Goal: Task Accomplishment & Management: Manage account settings

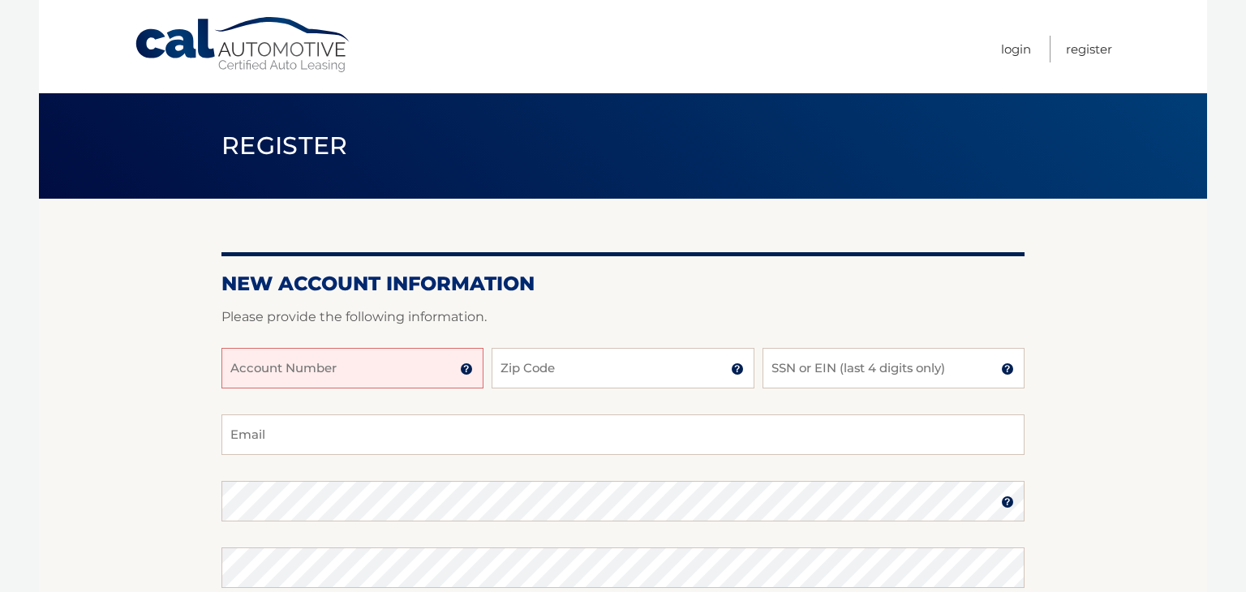
click at [286, 363] on input "Account Number" at bounding box center [353, 368] width 262 height 41
type input "44456027438"
click at [534, 376] on input "Zip Code" at bounding box center [623, 368] width 262 height 41
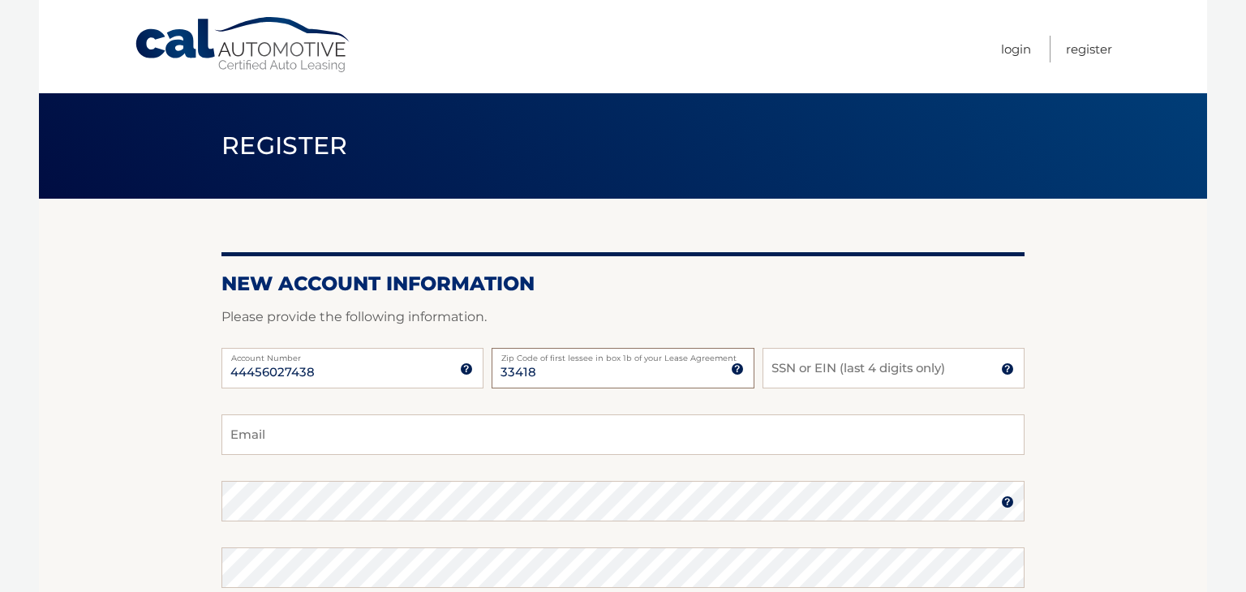
type input "33418"
click at [785, 377] on input "SSN or EIN (last 4 digits only)" at bounding box center [894, 368] width 262 height 41
type input "9096"
click at [719, 425] on input "Email" at bounding box center [623, 435] width 803 height 41
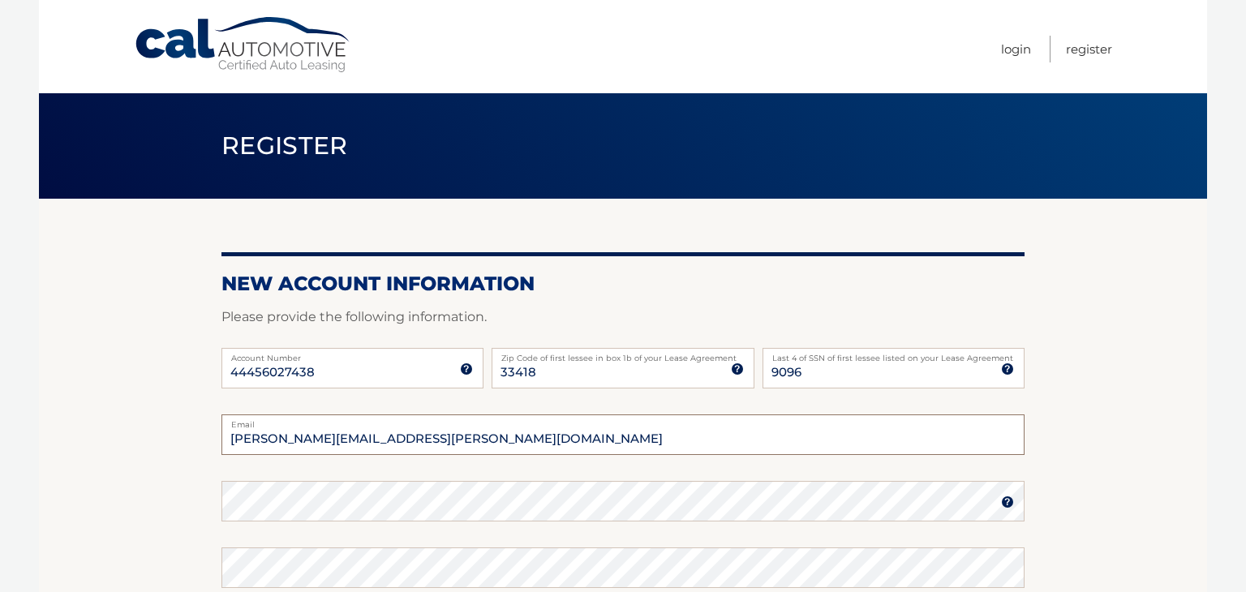
click at [474, 448] on input "luckenbach.sara@gmail.com" at bounding box center [623, 435] width 803 height 41
type input "luckenbach.sara@gmail.com"
click at [599, 276] on h2 "New Account Information" at bounding box center [623, 284] width 803 height 24
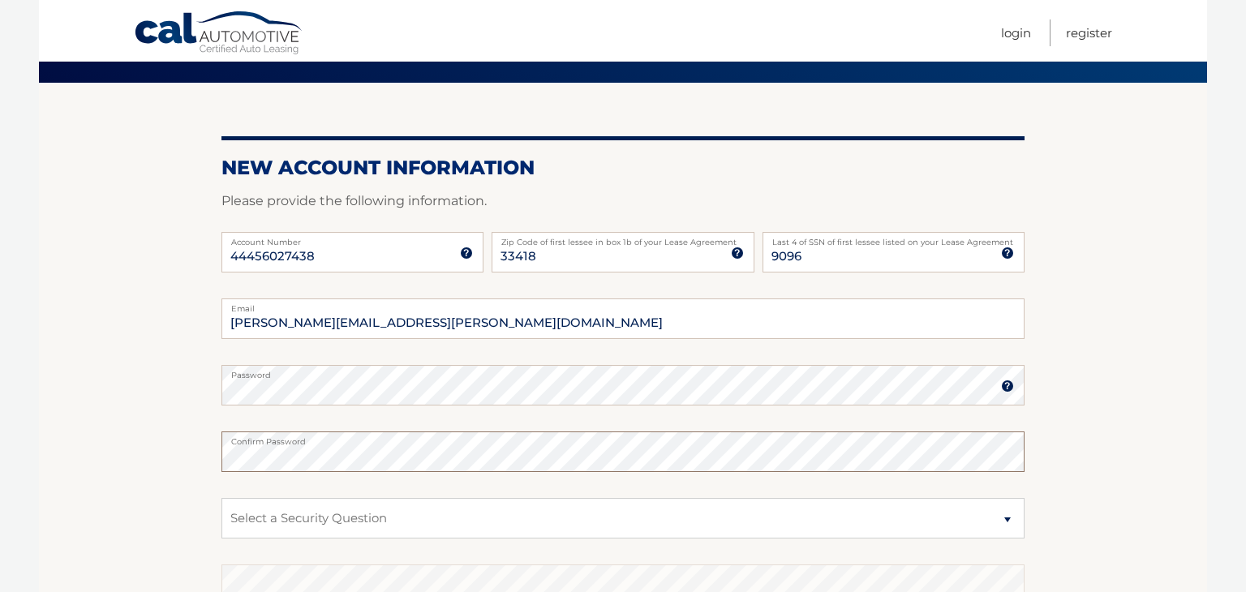
scroll to position [122, 0]
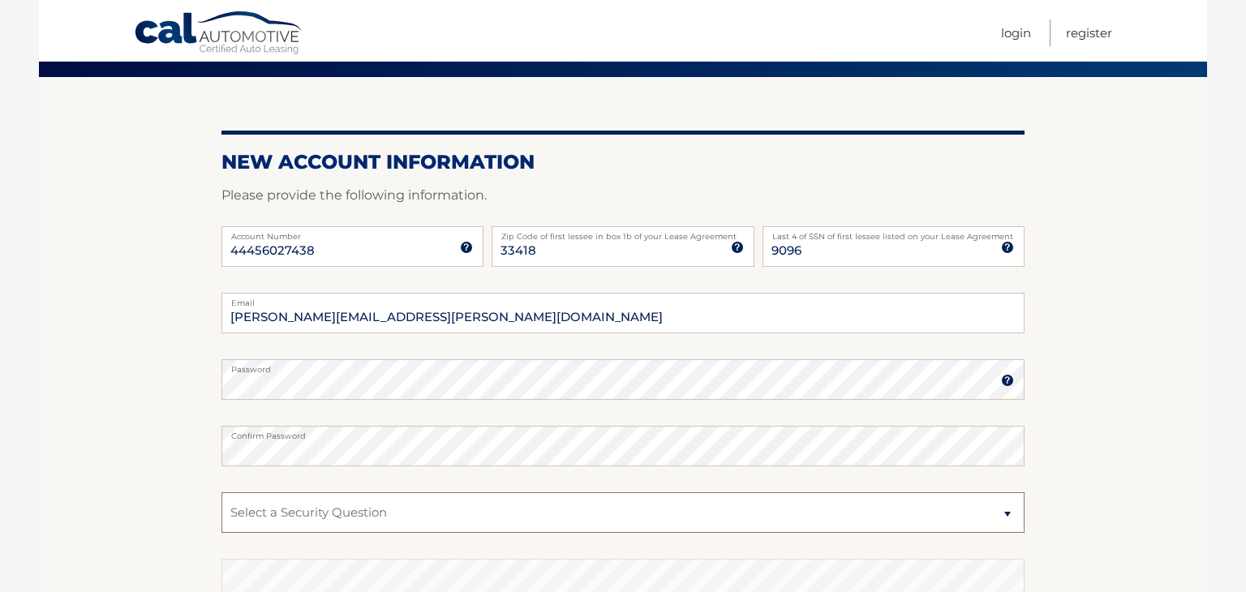
click at [742, 508] on select "Select a Security Question What was the name of your elementary school? What is…" at bounding box center [623, 513] width 803 height 41
select select "1"
click at [222, 493] on select "Select a Security Question What was the name of your elementary school? What is…" at bounding box center [623, 513] width 803 height 41
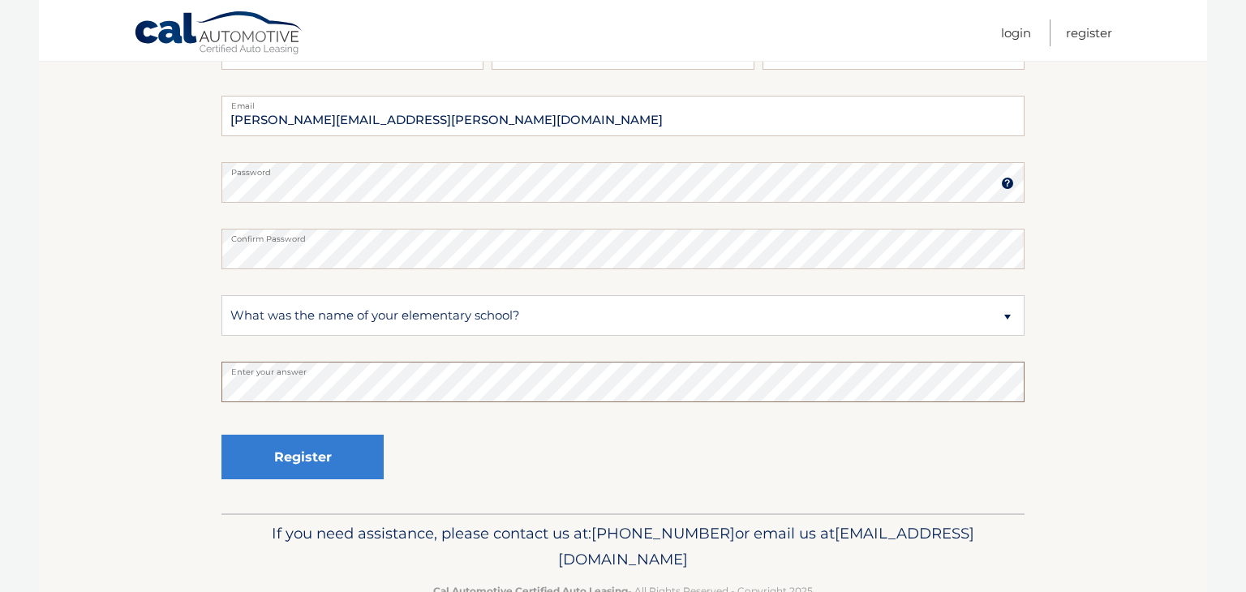
scroll to position [325, 0]
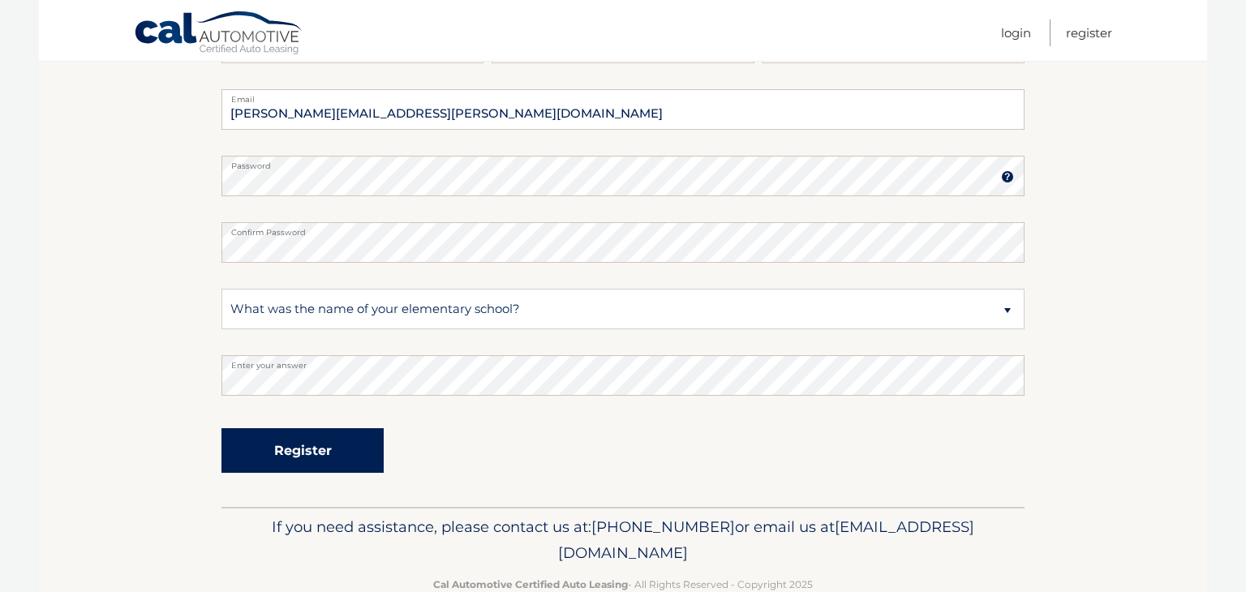
click at [302, 462] on button "Register" at bounding box center [303, 450] width 162 height 45
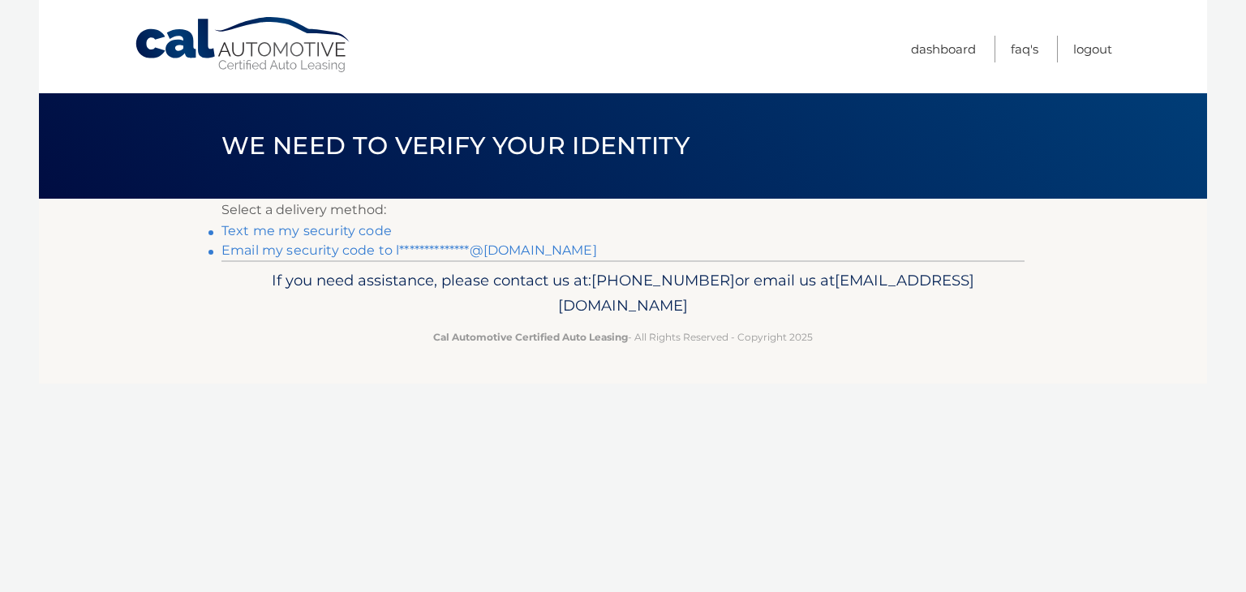
click at [359, 231] on link "Text me my security code" at bounding box center [307, 230] width 170 height 15
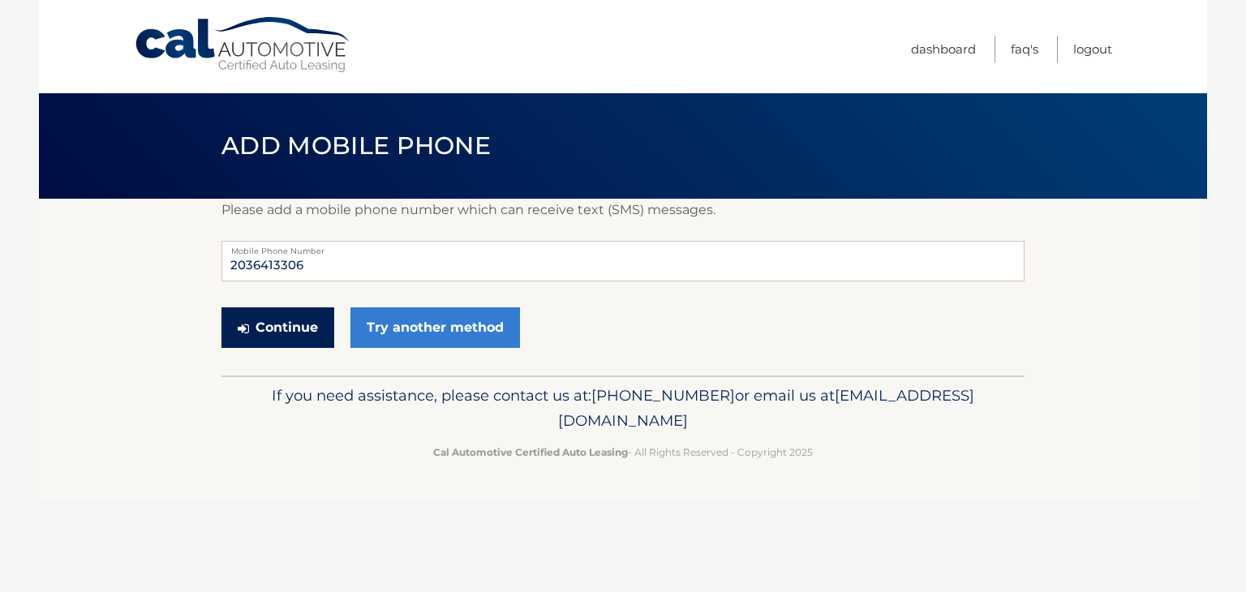
click at [286, 325] on button "Continue" at bounding box center [278, 328] width 113 height 41
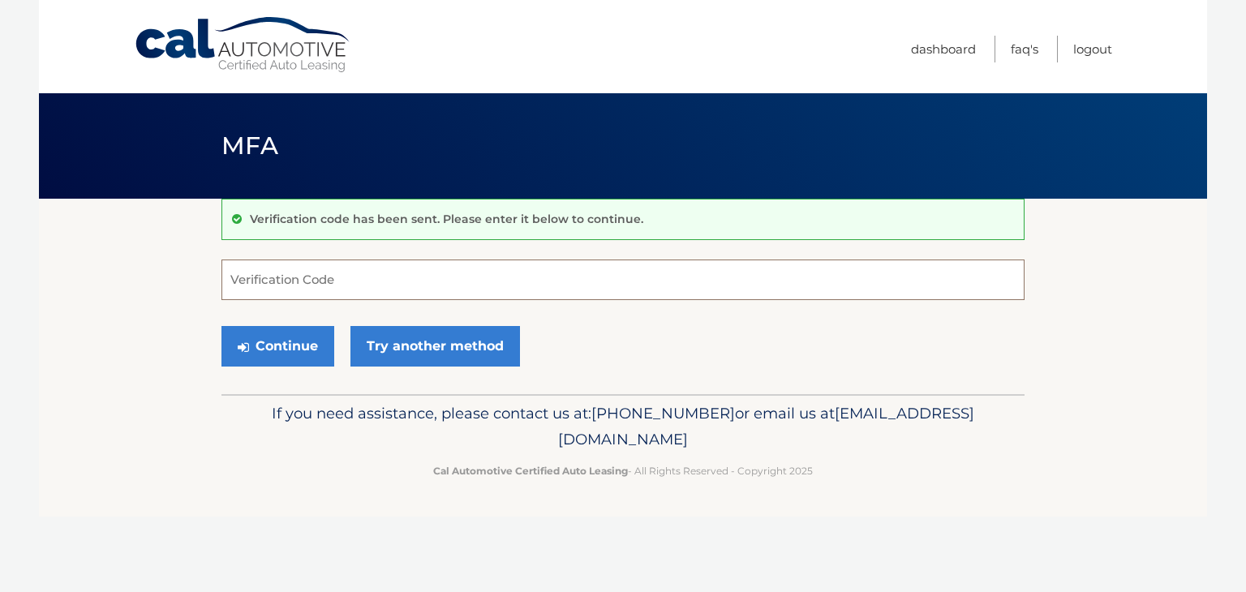
click at [283, 286] on input "Verification Code" at bounding box center [623, 280] width 803 height 41
type input "644833"
click at [286, 350] on button "Continue" at bounding box center [278, 346] width 113 height 41
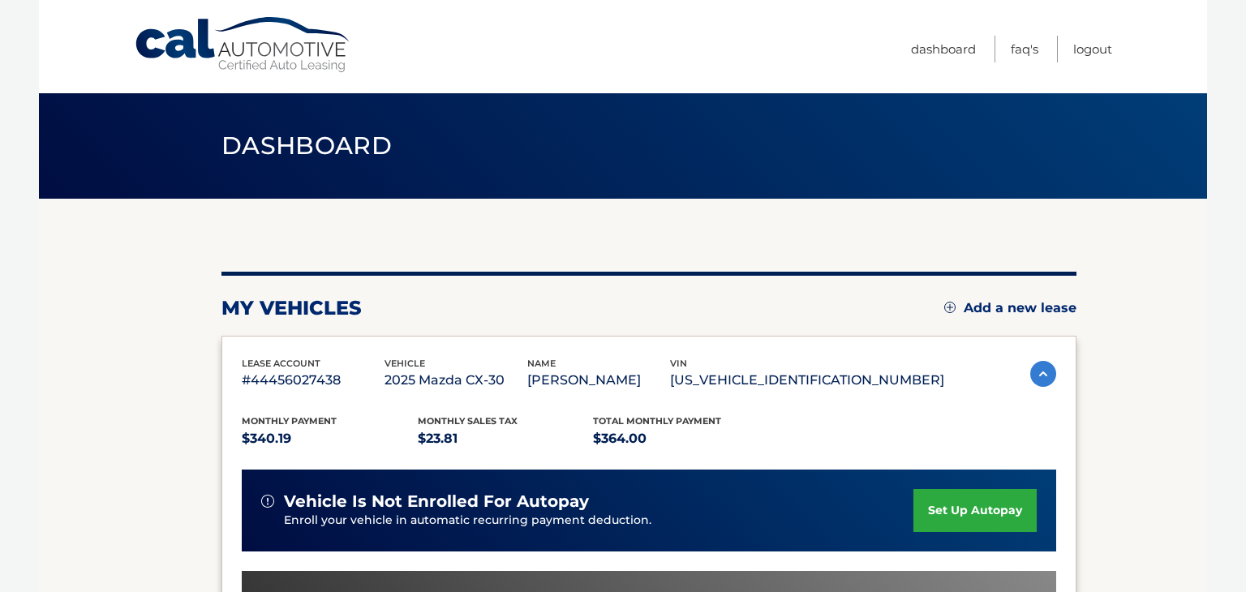
click at [941, 508] on link "set up autopay" at bounding box center [975, 510] width 123 height 43
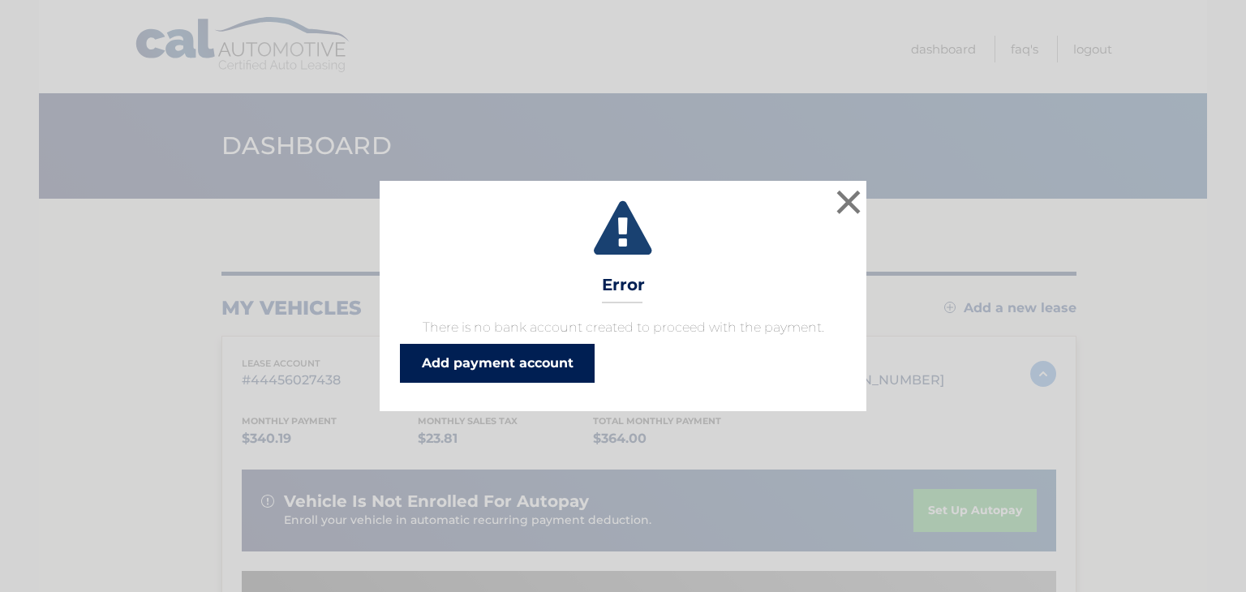
click at [544, 368] on link "Add payment account" at bounding box center [497, 363] width 195 height 39
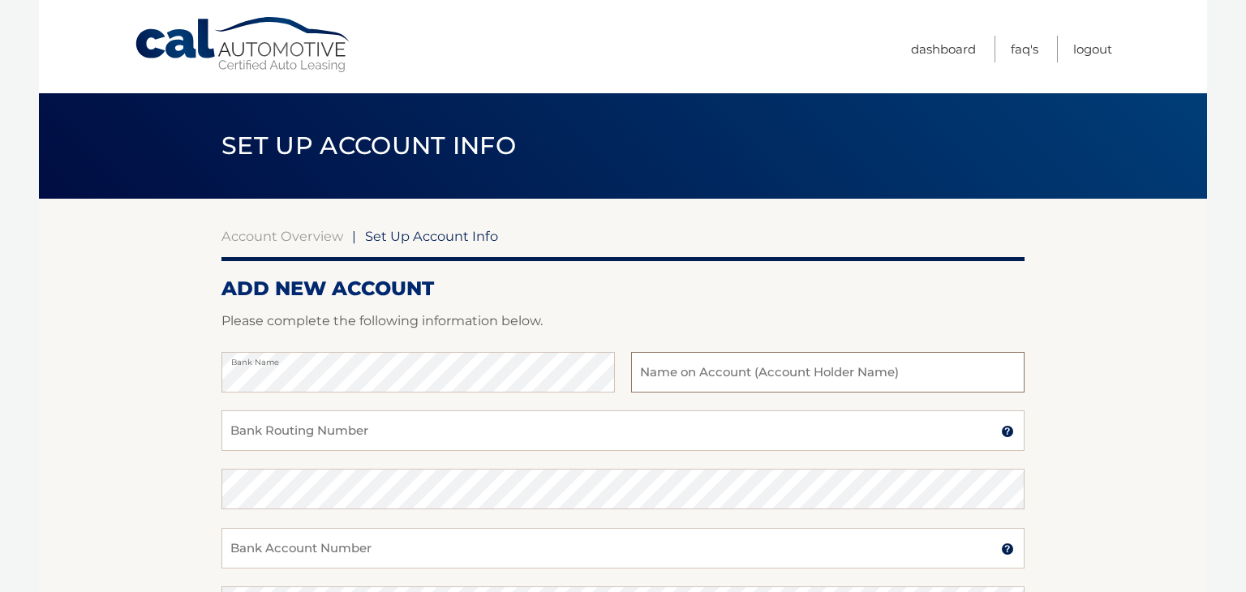
click at [779, 368] on input "text" at bounding box center [828, 372] width 394 height 41
type input "Sara Luckenbach"
click at [768, 431] on input "Bank Routing Number" at bounding box center [623, 431] width 803 height 41
type input "011900571"
click at [407, 553] on input "Bank Account Number" at bounding box center [623, 548] width 803 height 41
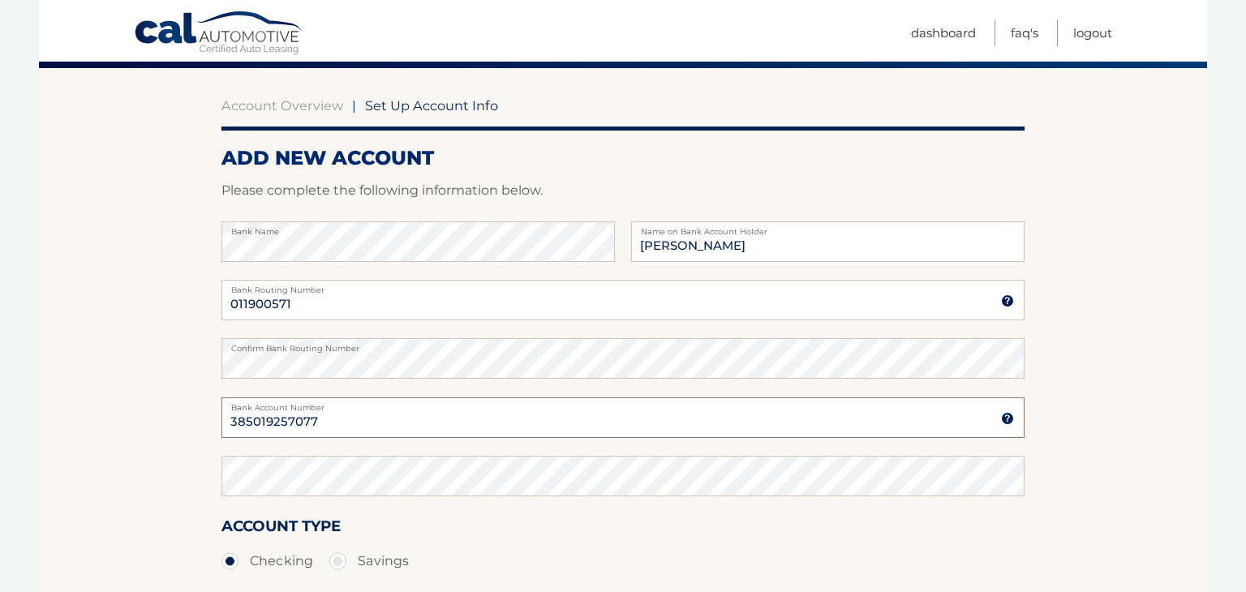
scroll to position [134, 0]
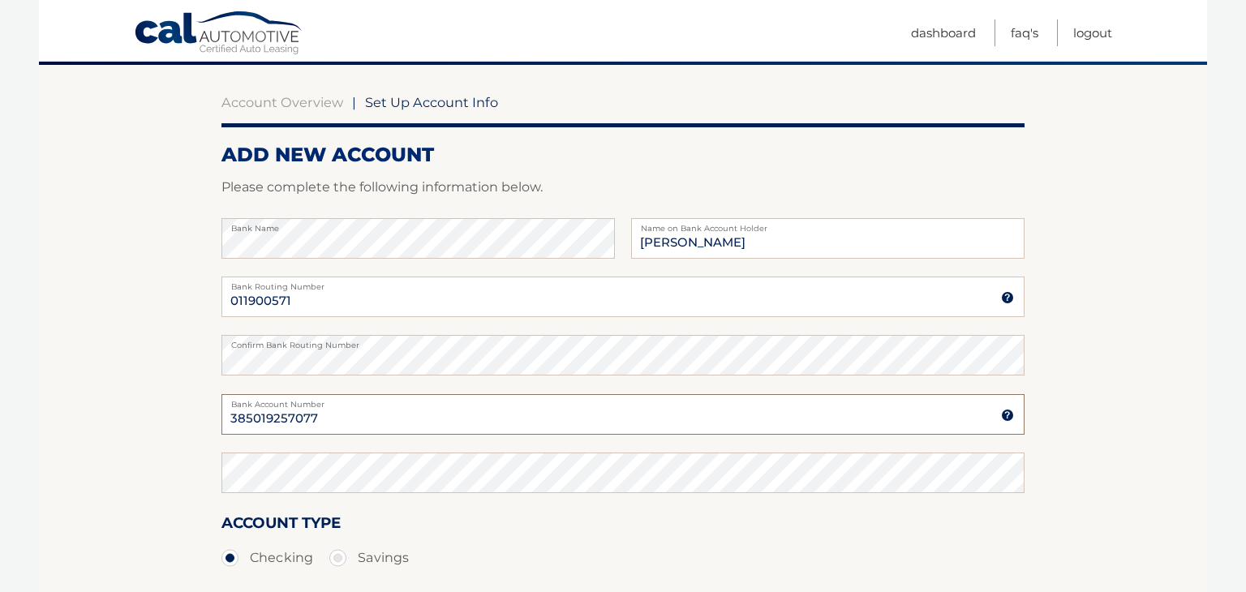
type input "385019257077"
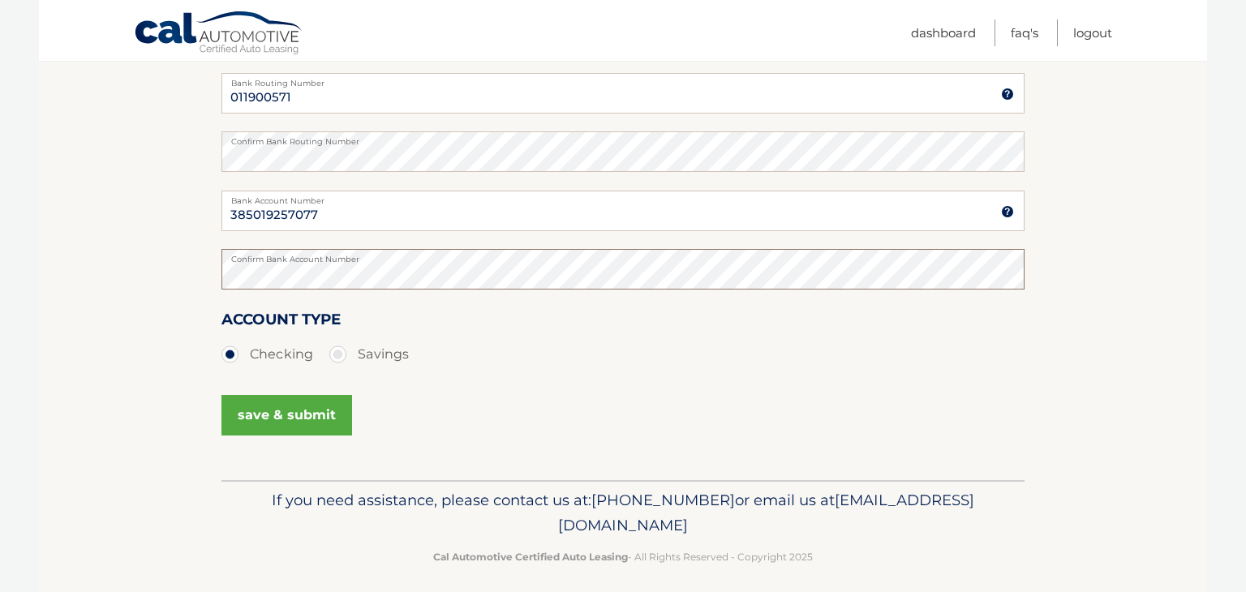
scroll to position [339, 0]
click at [305, 419] on button "save & submit" at bounding box center [287, 414] width 131 height 41
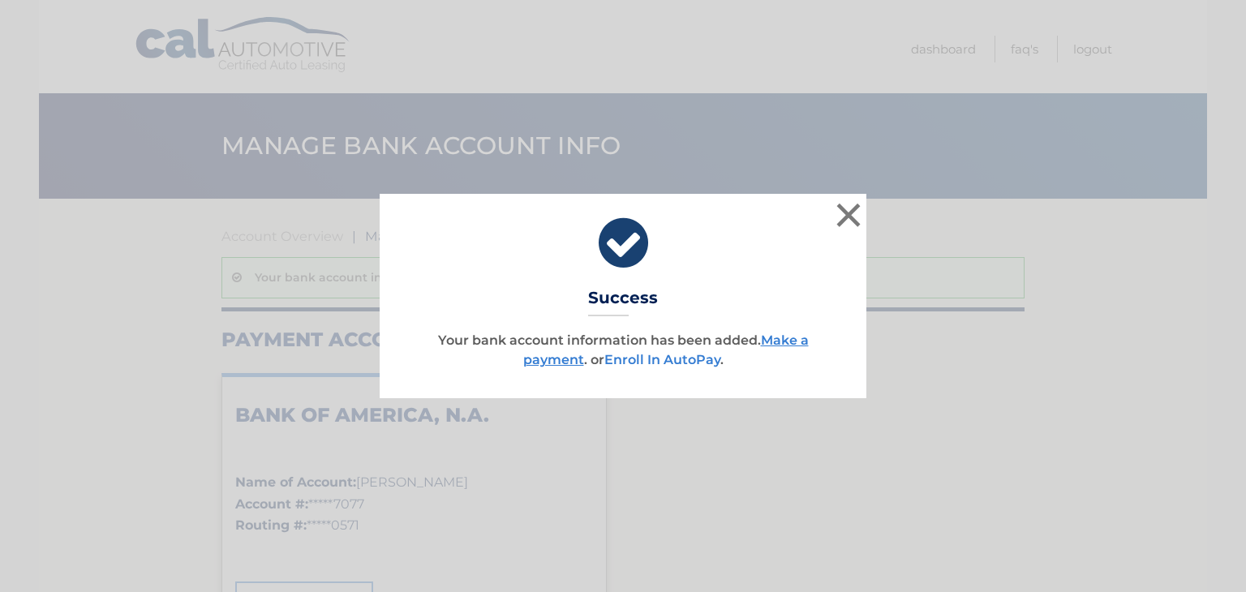
click at [707, 363] on link "Enroll In AutoPay" at bounding box center [663, 359] width 116 height 15
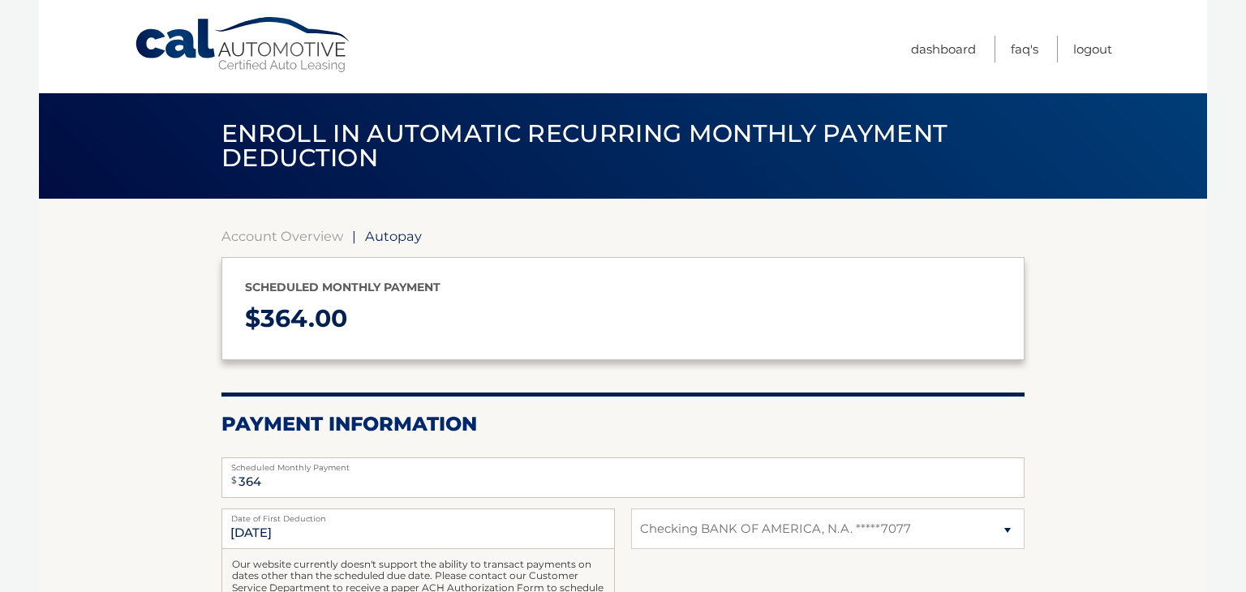
select select "NDlkM2NlNmUtOGM0OS00MjdkLTg2YWEtZmZmMTFmMWFlZTgx"
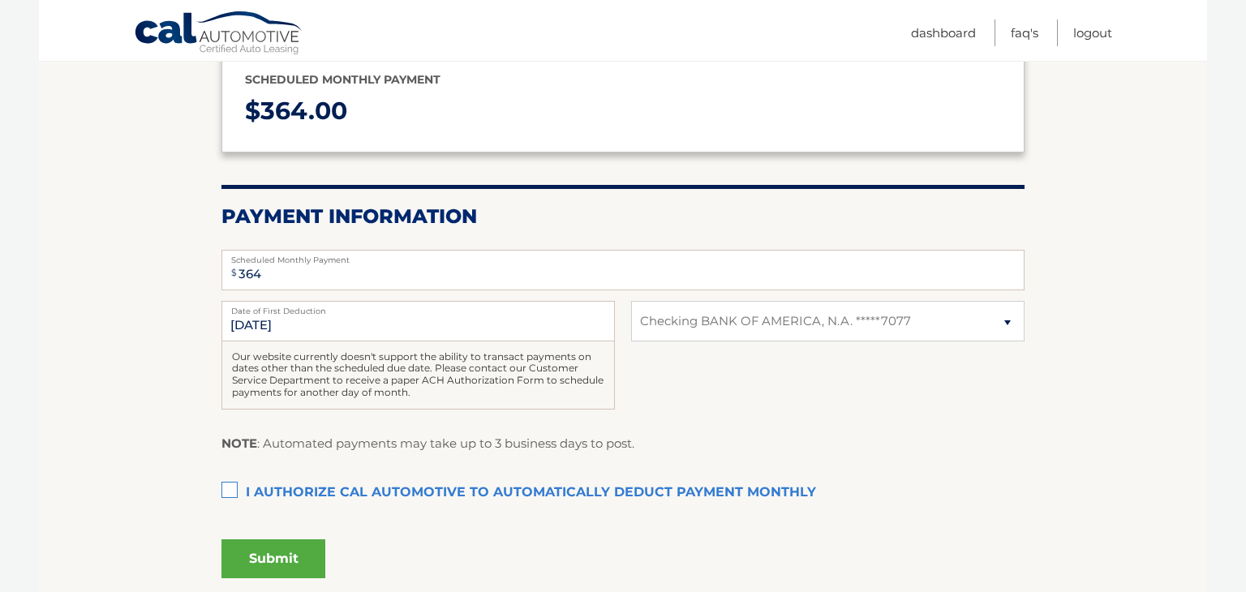
scroll to position [215, 0]
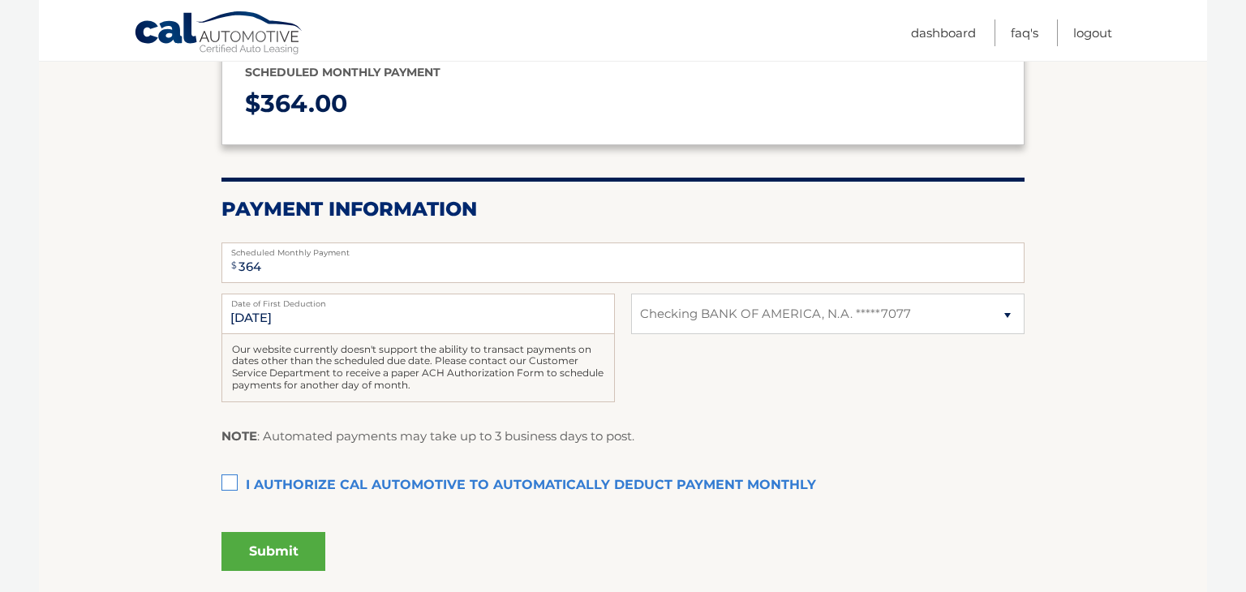
click at [230, 482] on label "I authorize cal automotive to automatically deduct payment monthly This checkbo…" at bounding box center [623, 486] width 803 height 32
click at [0, 0] on input "I authorize cal automotive to automatically deduct payment monthly This checkbo…" at bounding box center [0, 0] width 0 height 0
click at [282, 544] on button "Submit" at bounding box center [274, 551] width 104 height 39
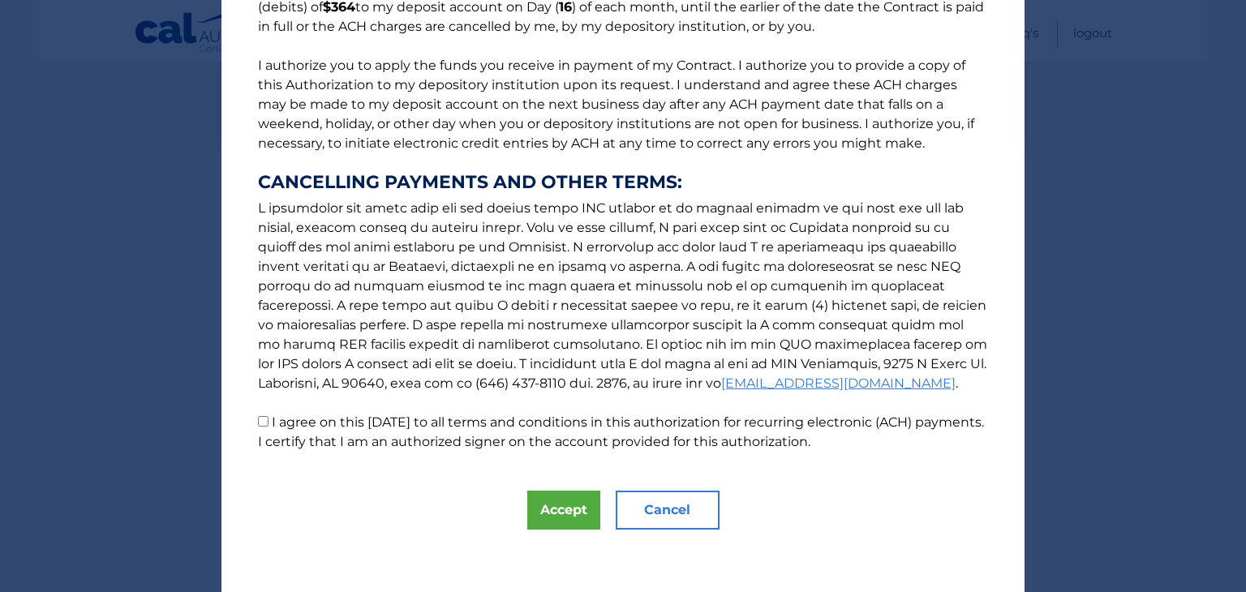
scroll to position [174, 0]
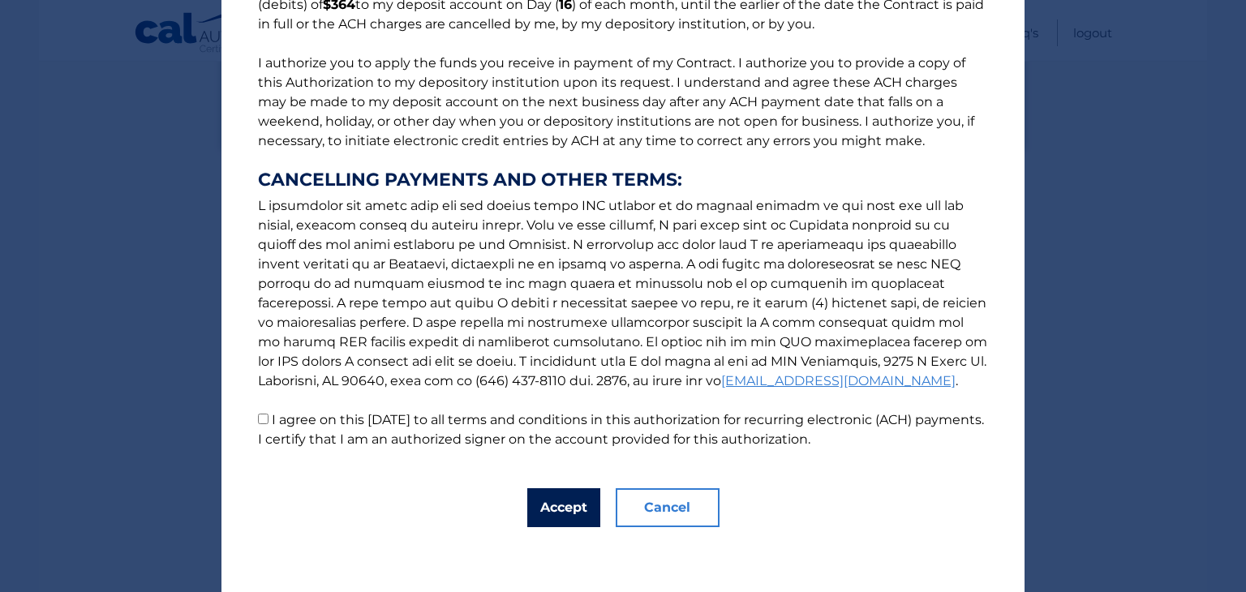
click at [566, 506] on button "Accept" at bounding box center [563, 507] width 73 height 39
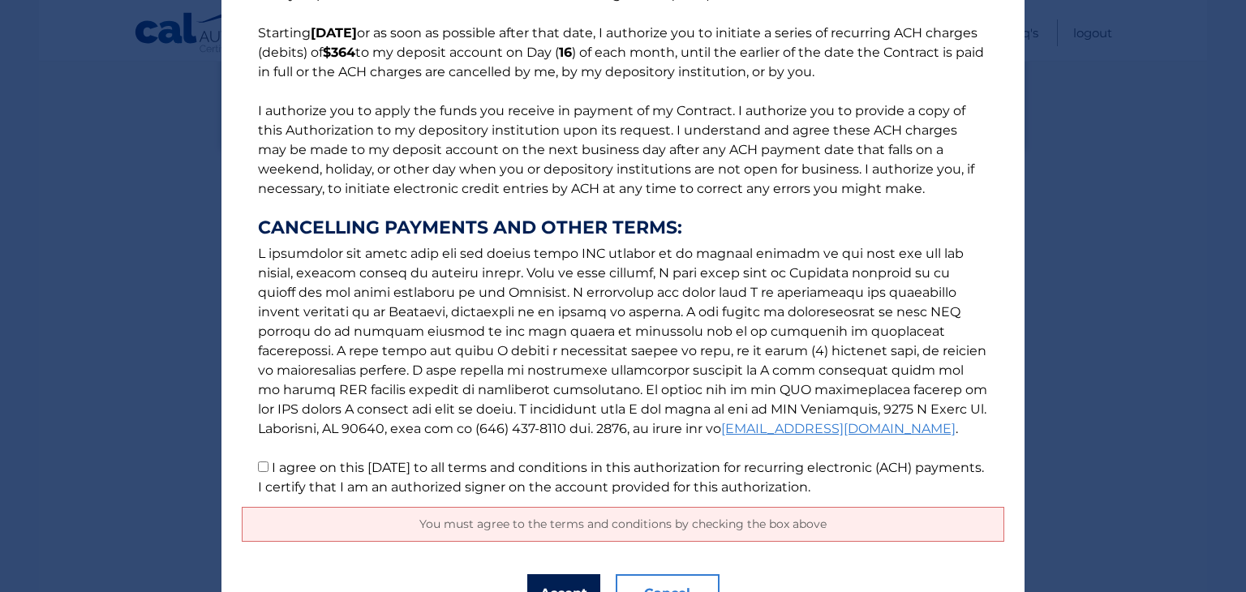
scroll to position [131, 0]
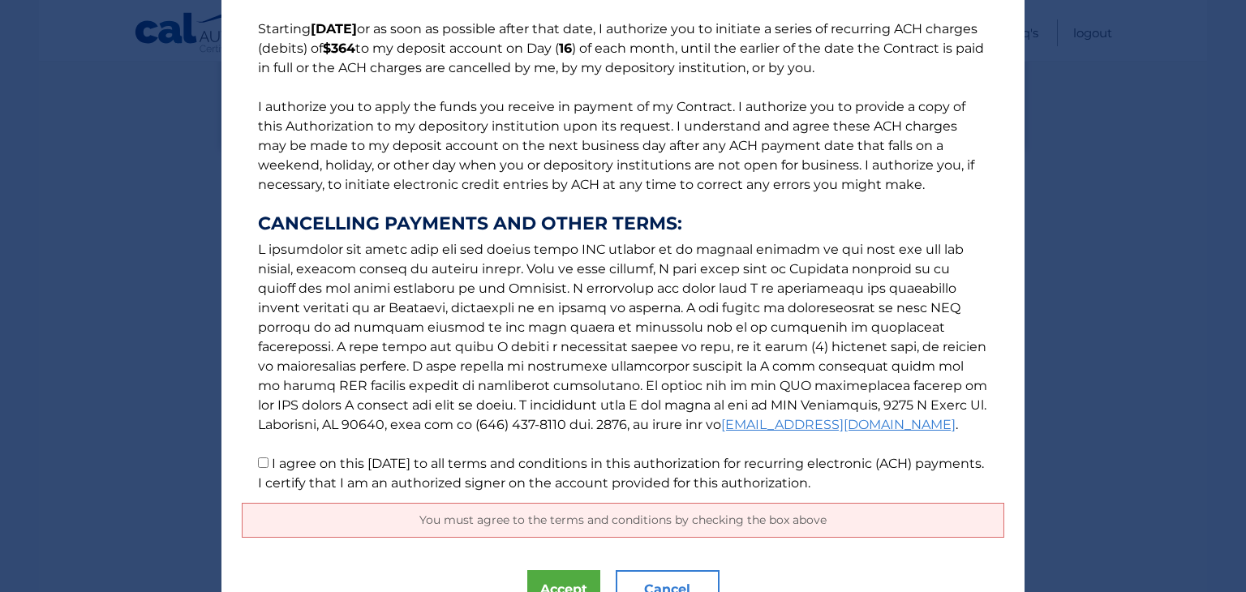
click at [262, 461] on input "I agree on this 10/11/2025 to all terms and conditions in this authorization fo…" at bounding box center [263, 463] width 11 height 11
checkbox input "true"
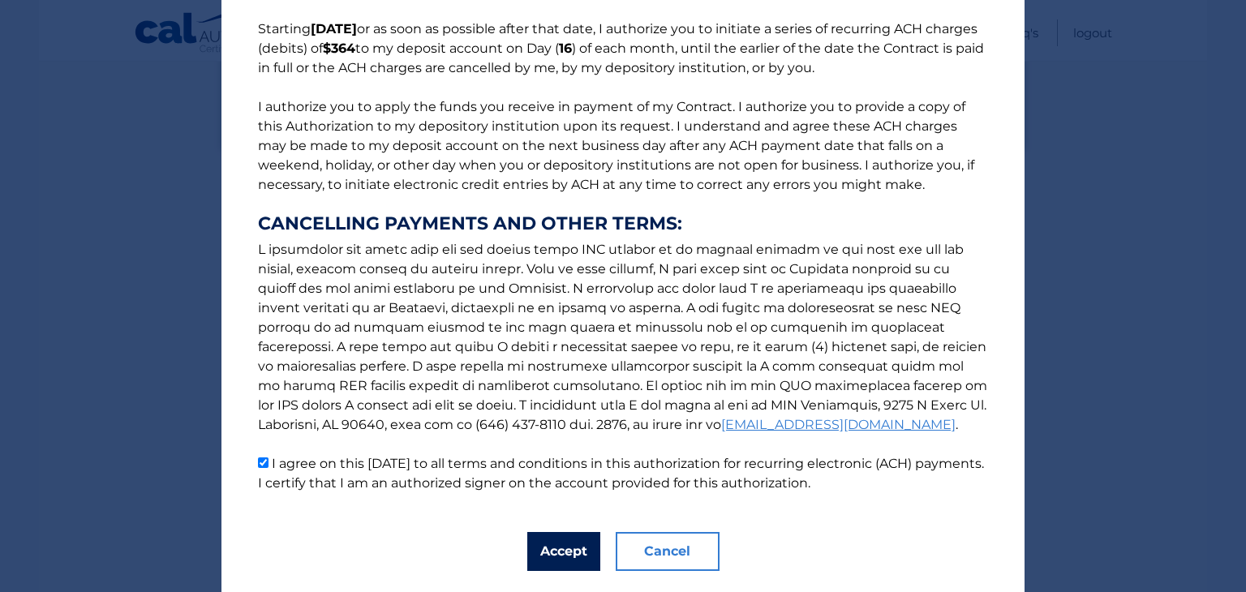
click at [570, 554] on button "Accept" at bounding box center [563, 551] width 73 height 39
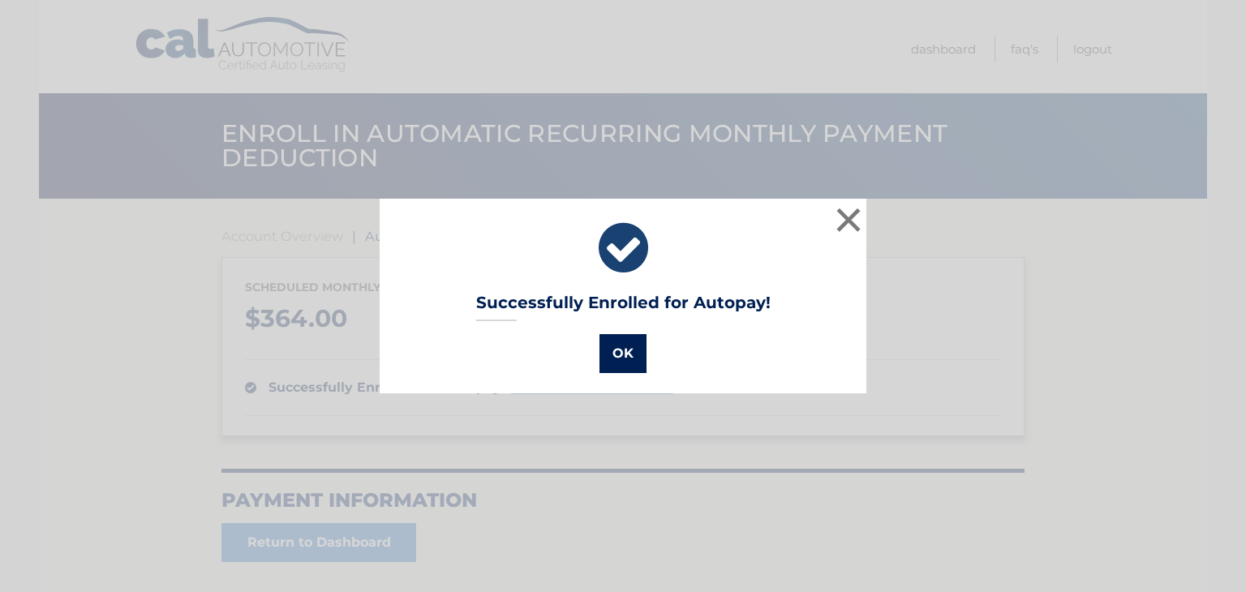
click at [626, 364] on button "OK" at bounding box center [623, 353] width 47 height 39
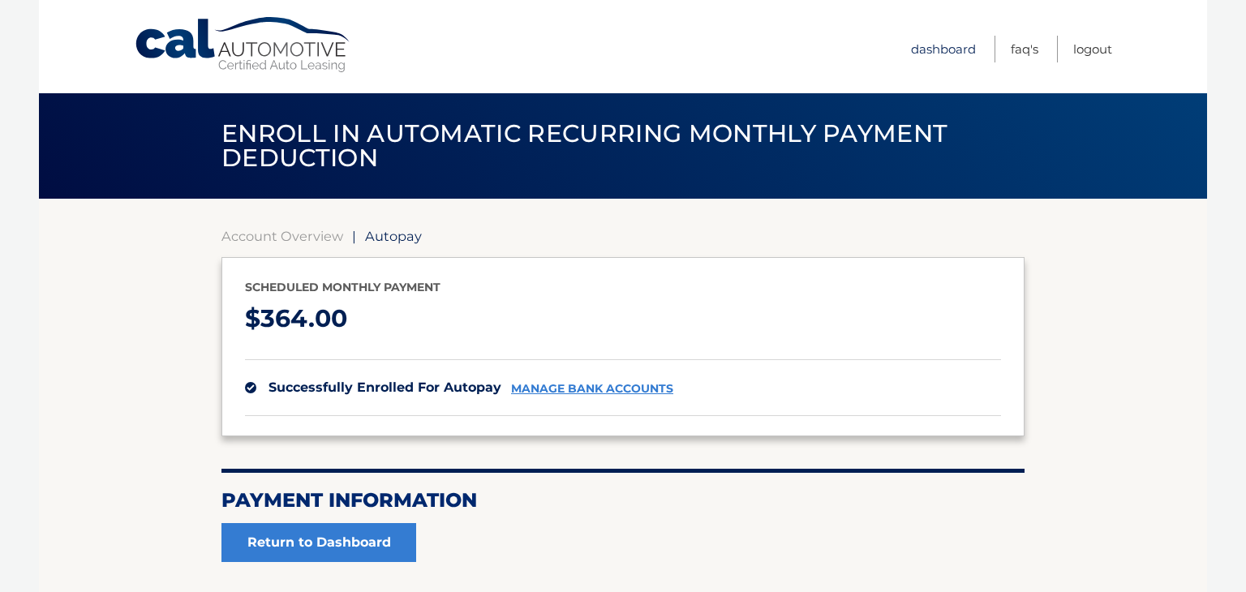
click at [930, 52] on link "Dashboard" at bounding box center [943, 49] width 65 height 27
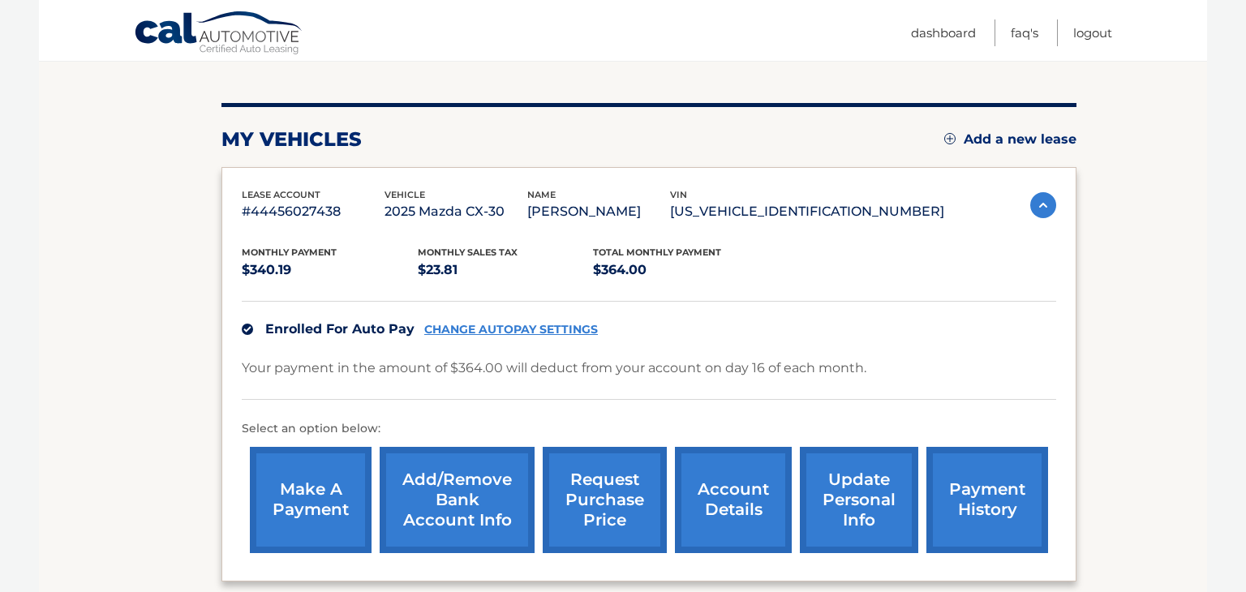
scroll to position [170, 0]
click at [1082, 32] on link "Logout" at bounding box center [1093, 32] width 39 height 27
